Goal: Find specific page/section: Find specific page/section

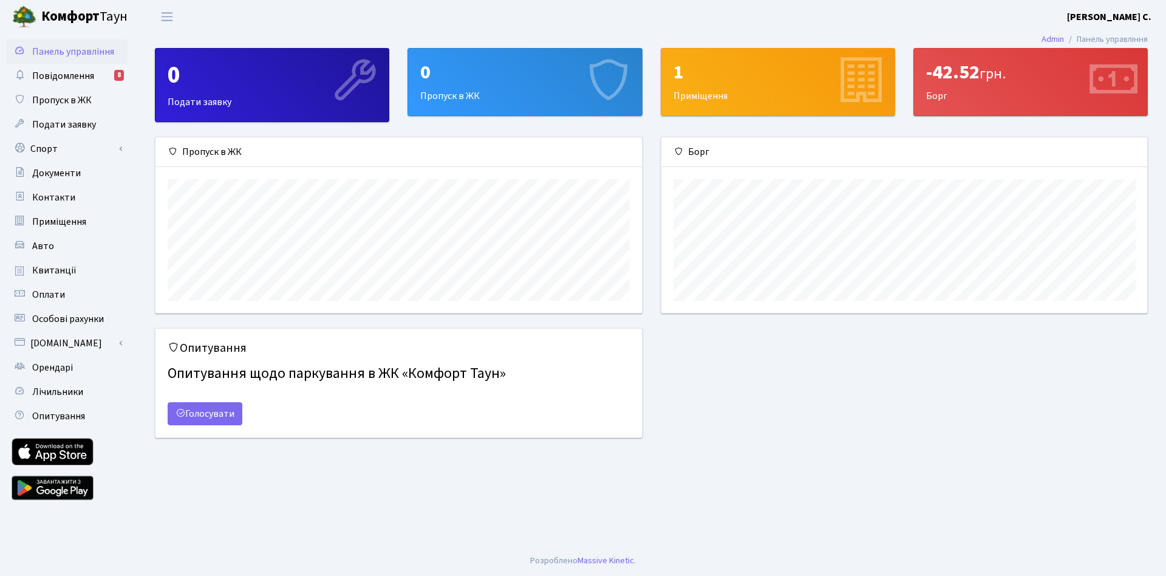
scroll to position [176, 486]
click at [64, 80] on span "Повідомлення" at bounding box center [63, 75] width 62 height 13
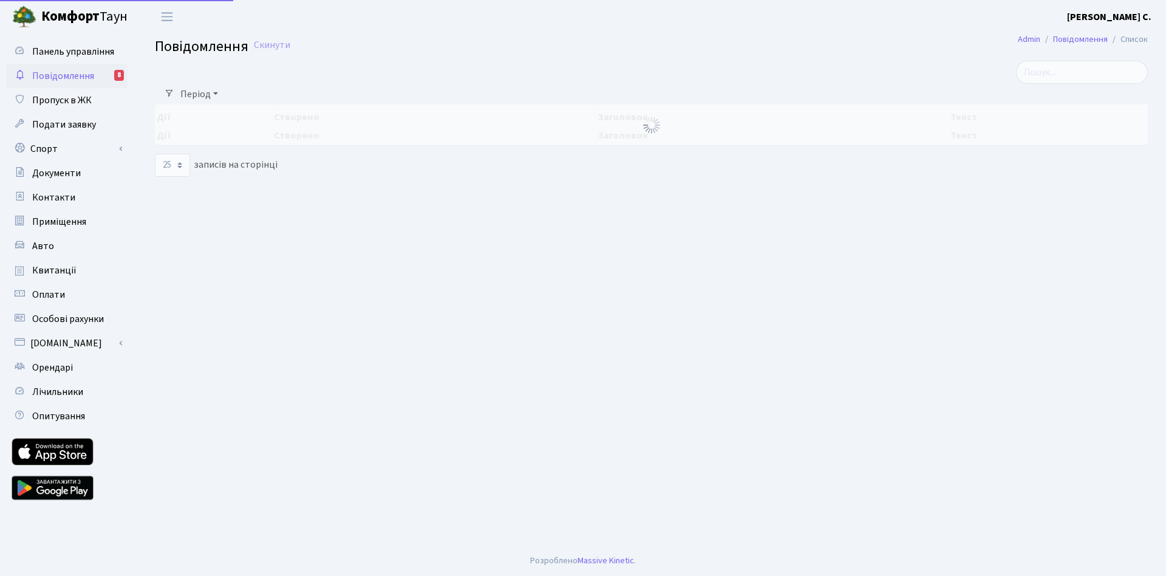
select select "25"
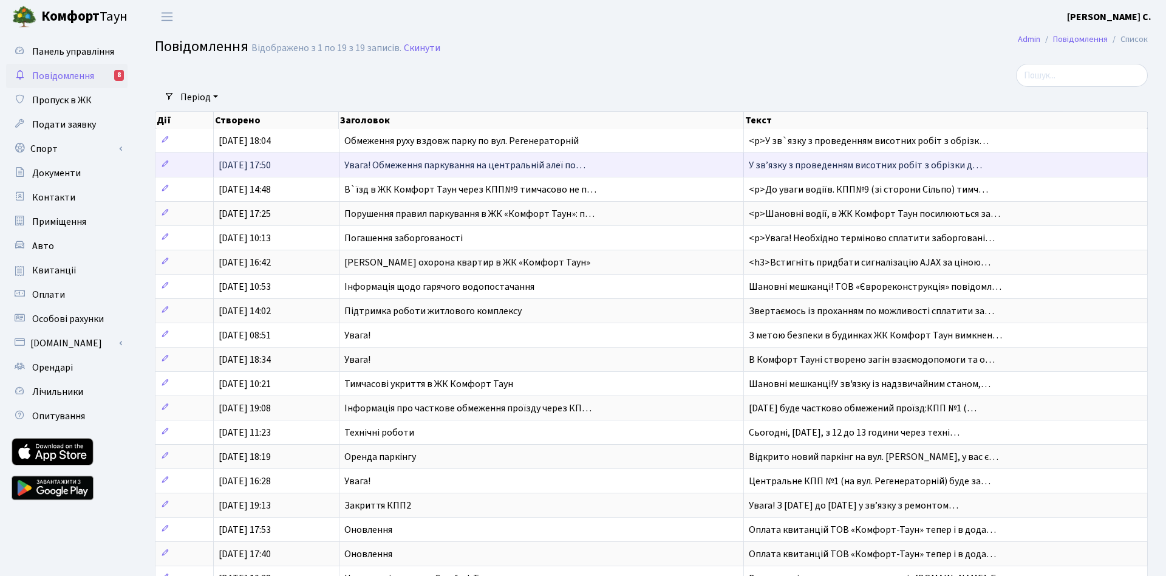
click at [496, 164] on span "Увага! Обмеження паркування на центральній алеї по…" at bounding box center [464, 165] width 241 height 13
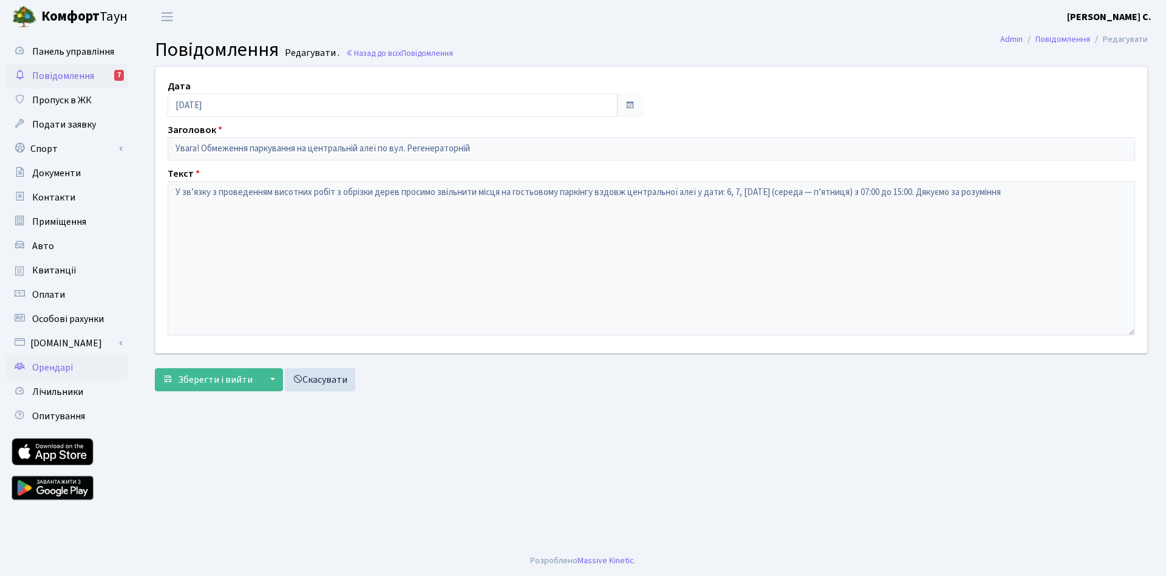
click at [49, 364] on span "Орендарі" at bounding box center [52, 367] width 41 height 13
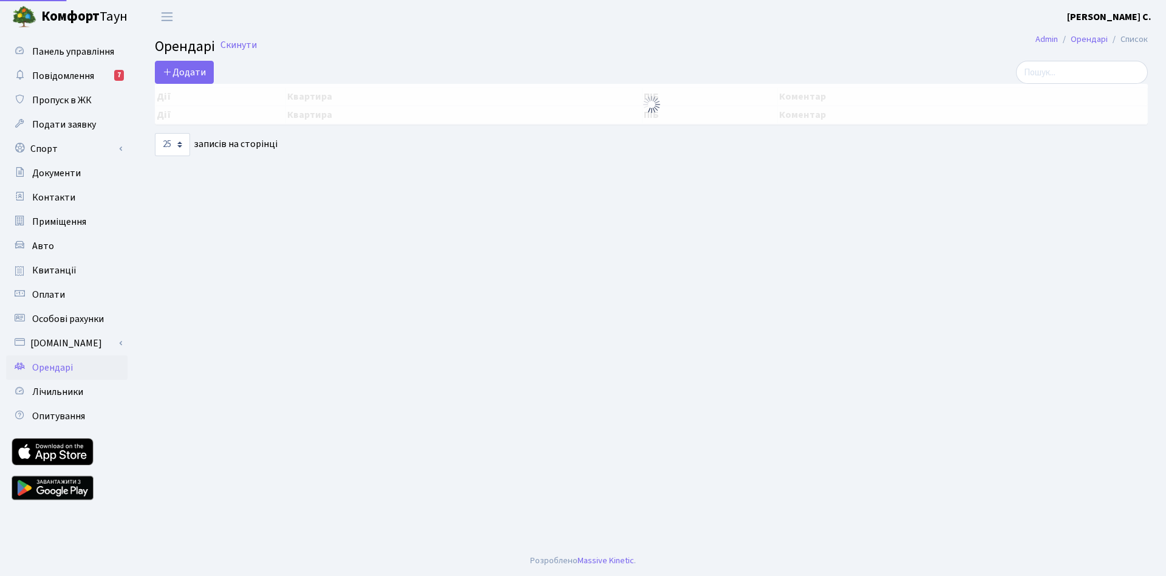
select select "25"
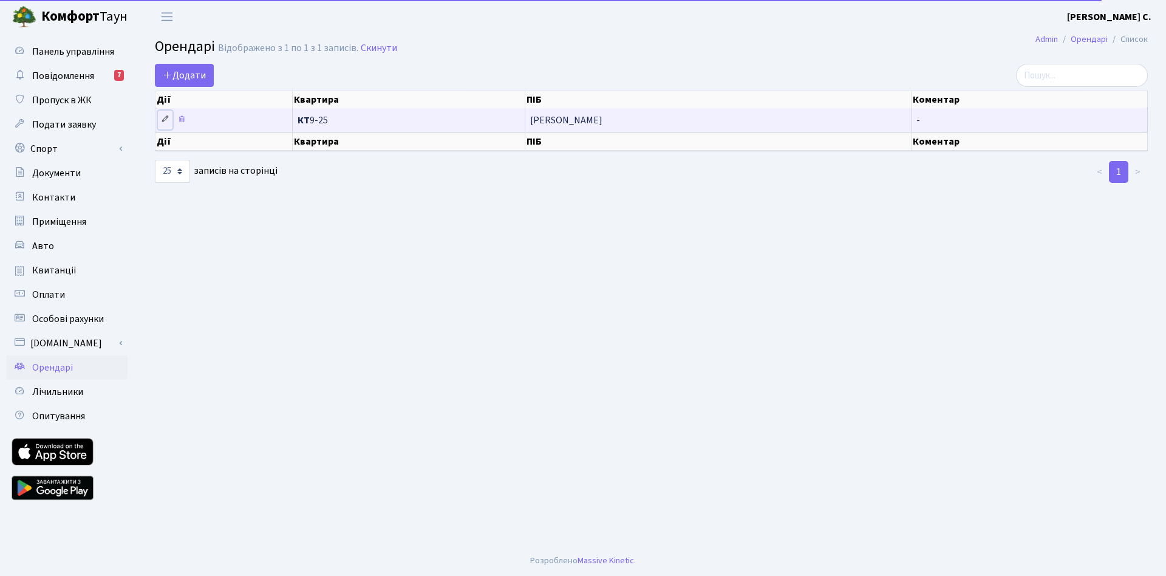
click at [159, 118] on link at bounding box center [165, 120] width 15 height 19
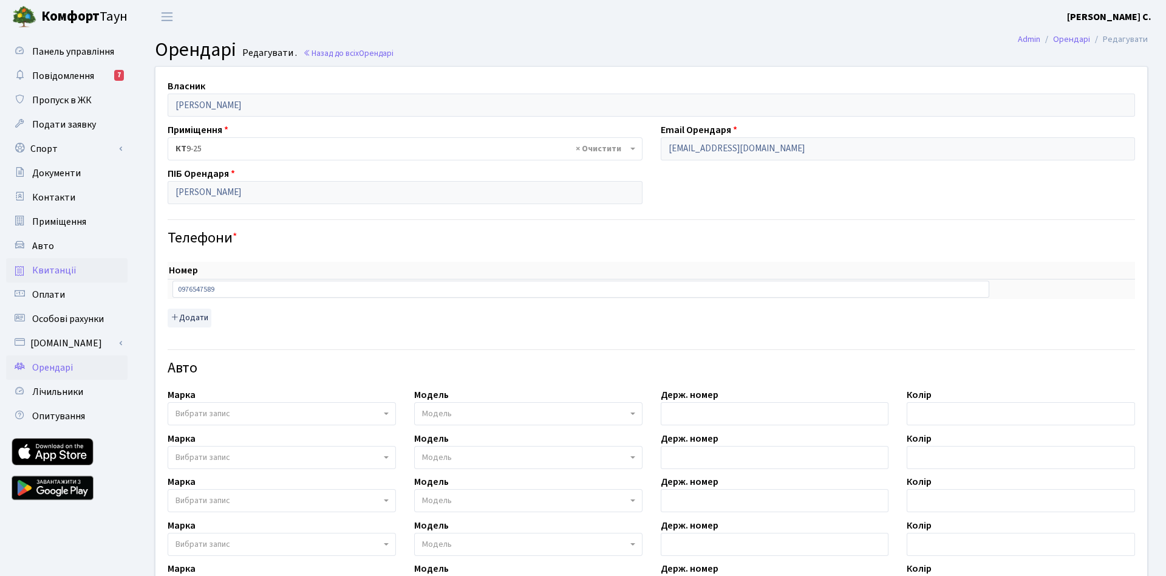
click at [61, 266] on span "Квитанції" at bounding box center [54, 270] width 44 height 13
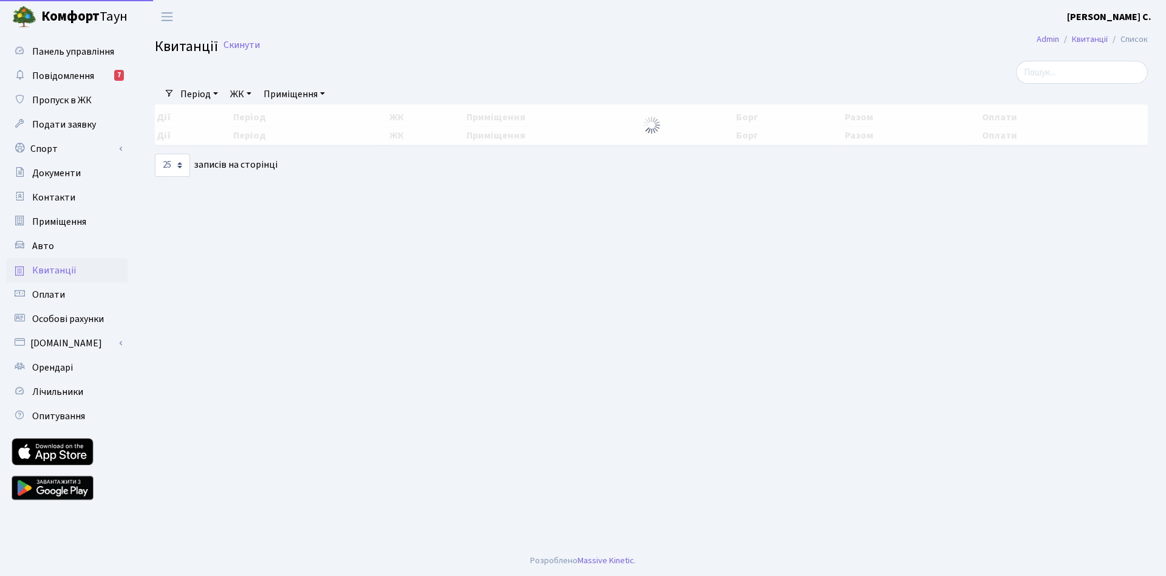
select select "25"
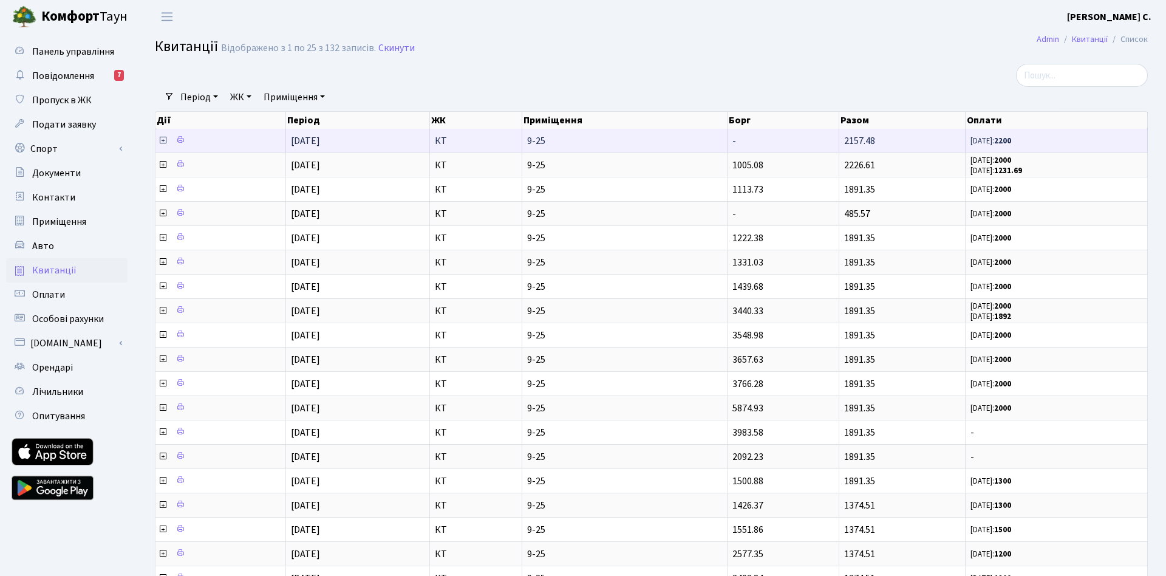
click at [164, 140] on icon at bounding box center [163, 140] width 10 height 10
